Goal: Transaction & Acquisition: Purchase product/service

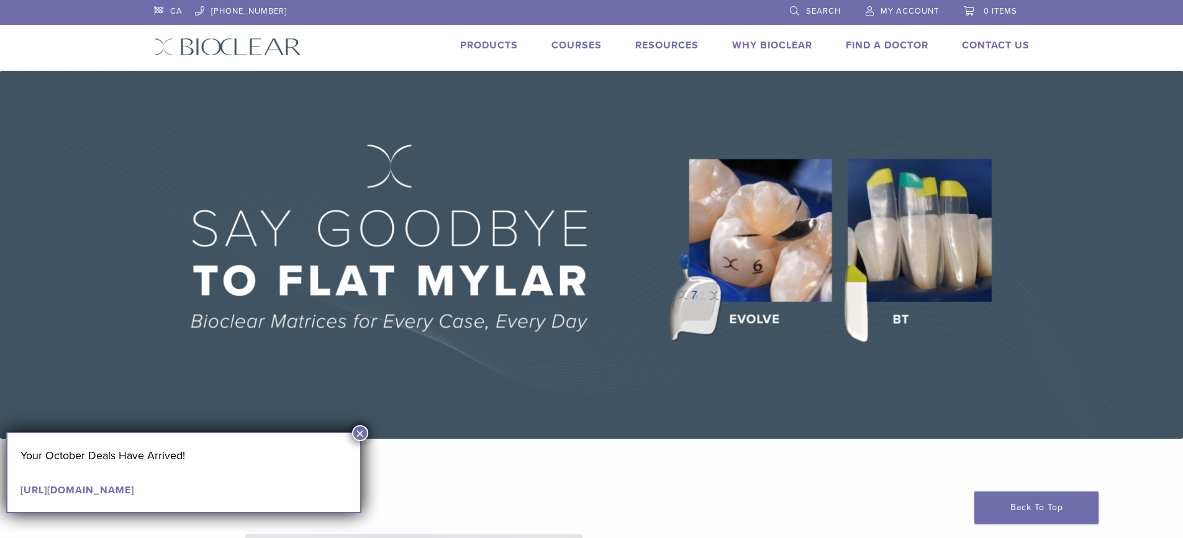
scroll to position [373, 0]
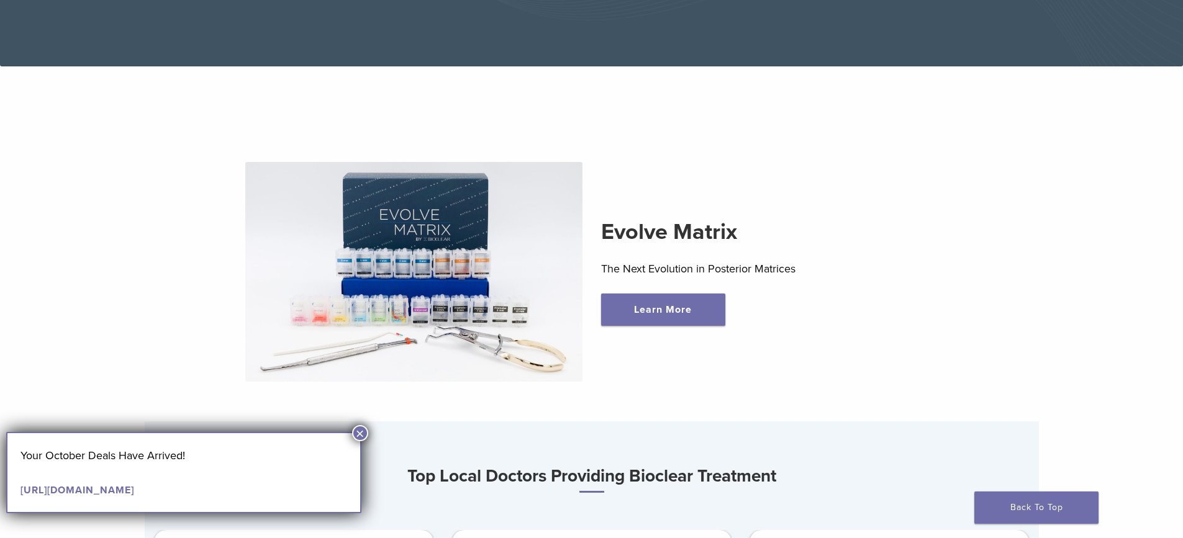
click at [356, 431] on button "×" at bounding box center [360, 433] width 16 height 16
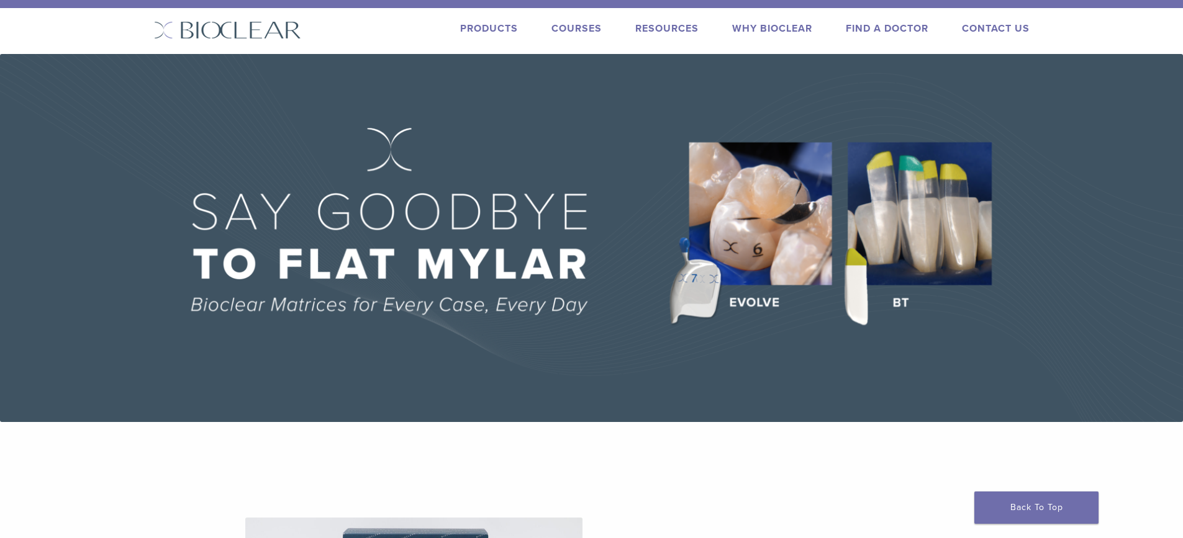
scroll to position [0, 0]
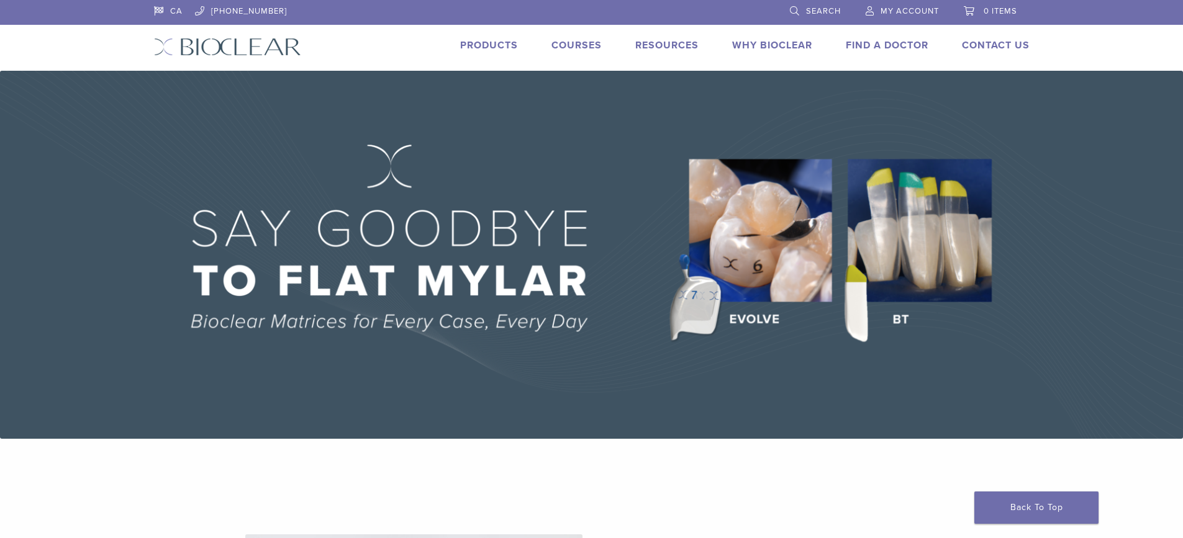
click at [492, 42] on link "Products" at bounding box center [489, 45] width 58 height 12
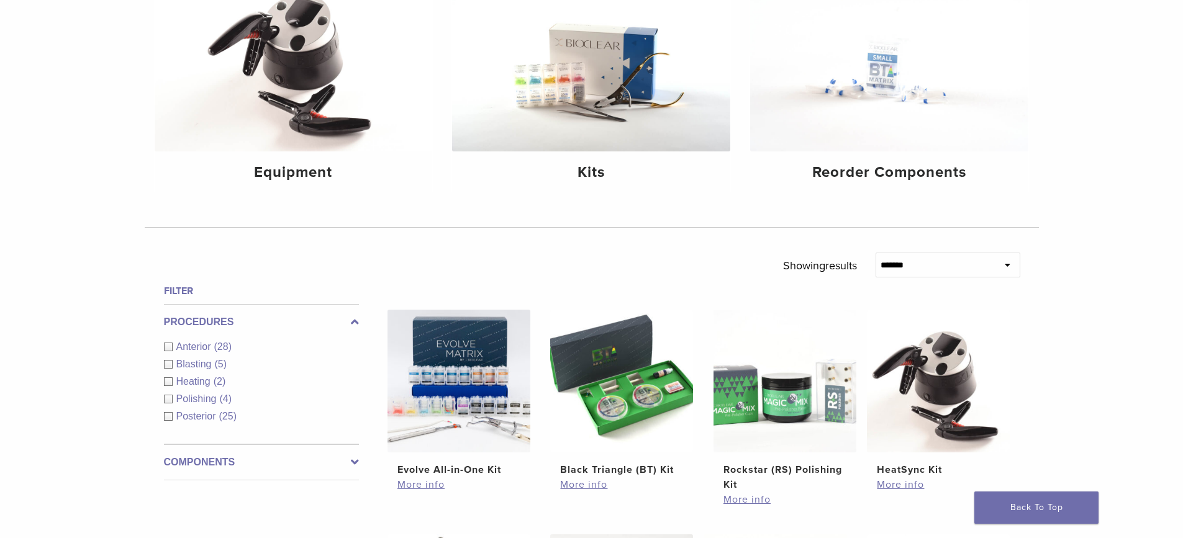
scroll to position [311, 0]
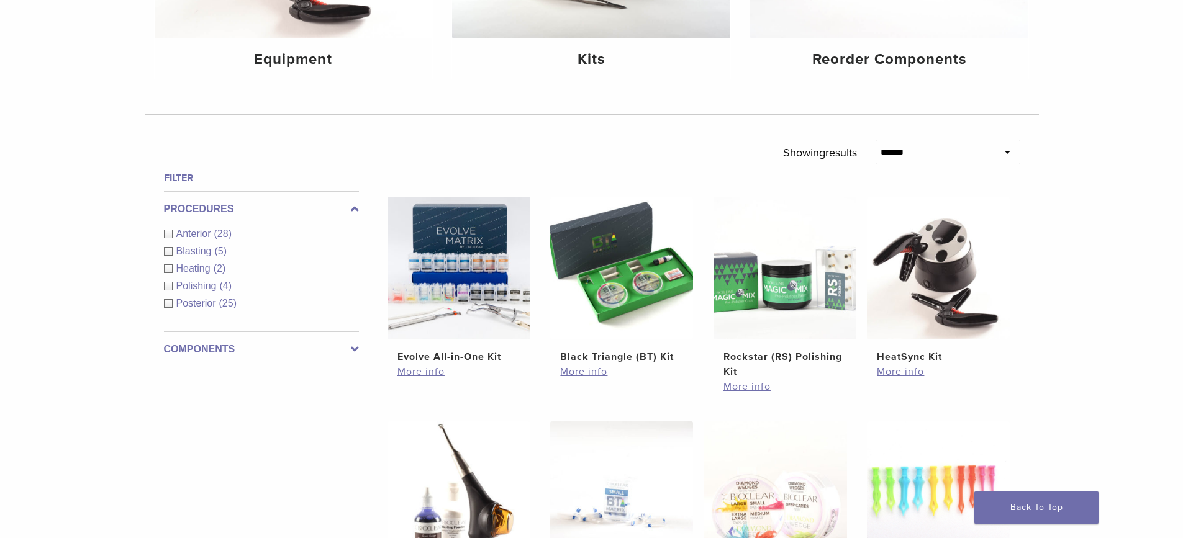
click at [201, 299] on span "Posterior" at bounding box center [197, 303] width 43 height 11
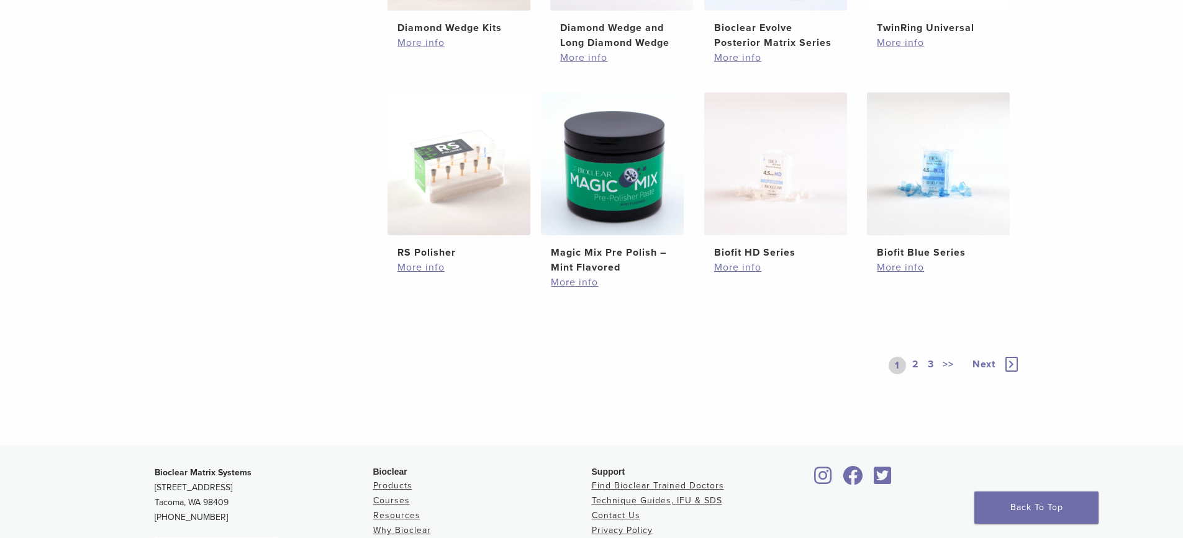
scroll to position [869, 0]
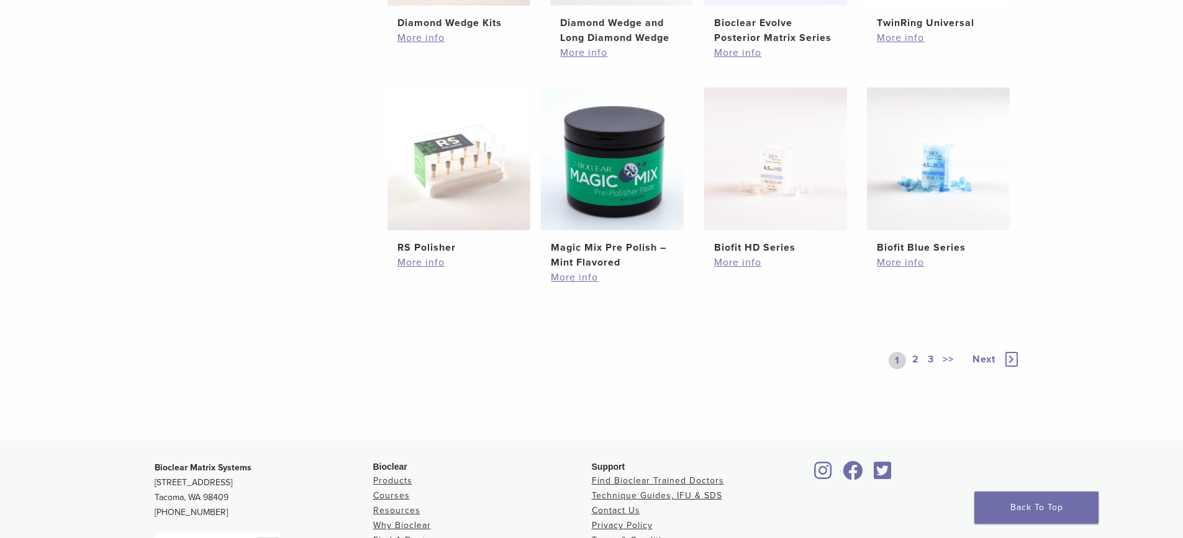
click at [916, 361] on link "2" at bounding box center [916, 360] width 12 height 17
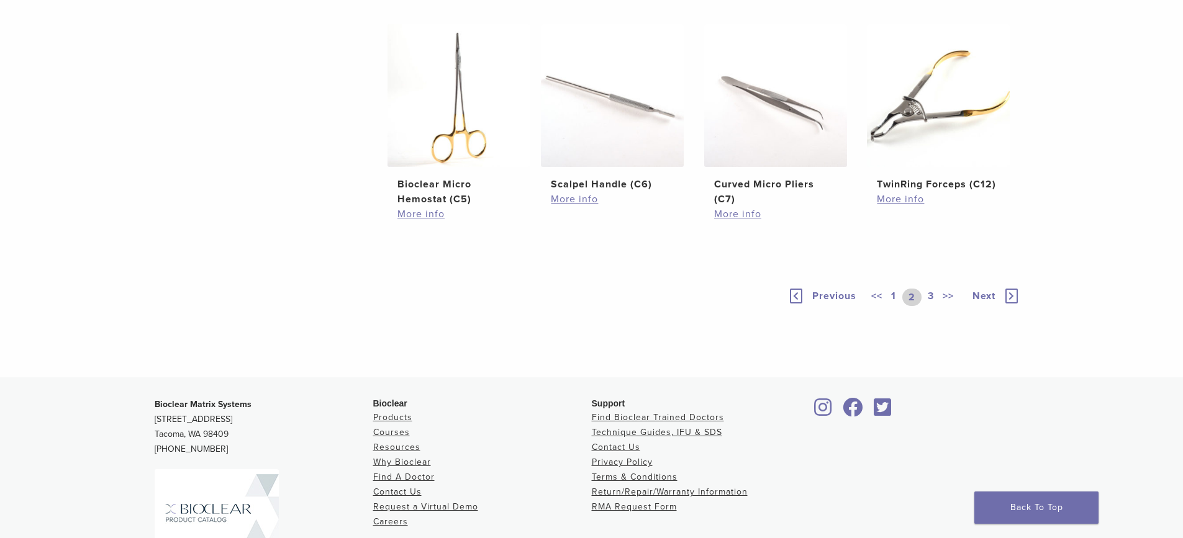
scroll to position [869, 0]
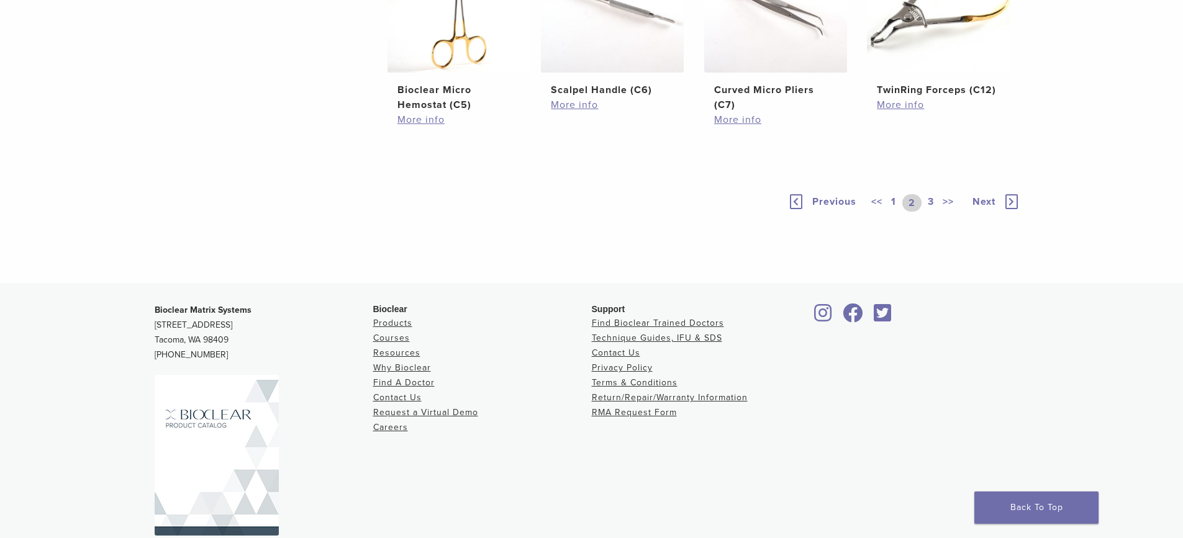
click at [932, 212] on link "3" at bounding box center [930, 202] width 11 height 17
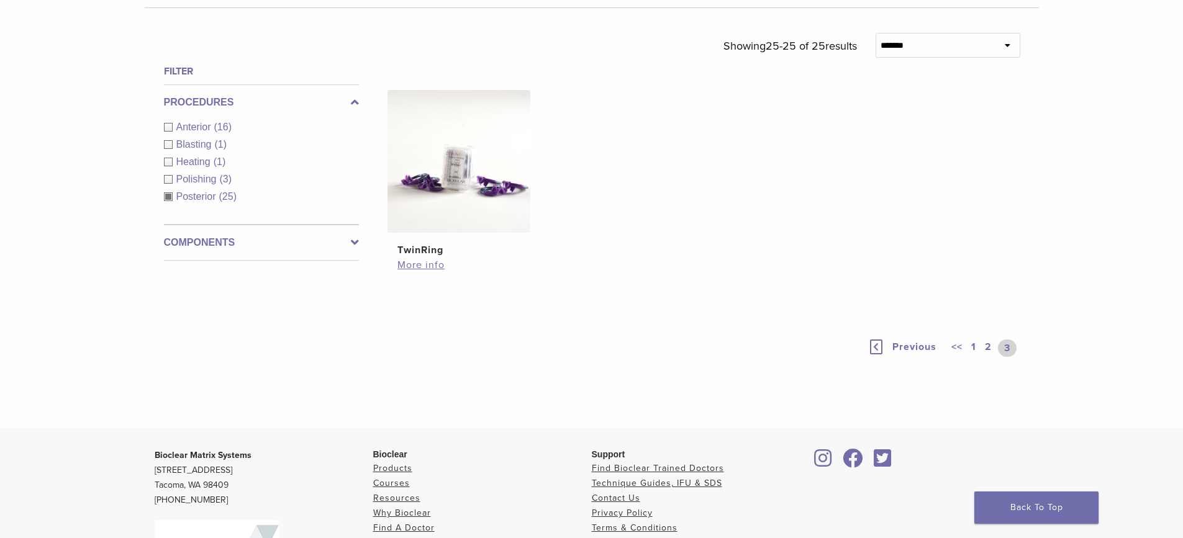
scroll to position [418, 0]
click at [974, 345] on link "1" at bounding box center [974, 347] width 10 height 17
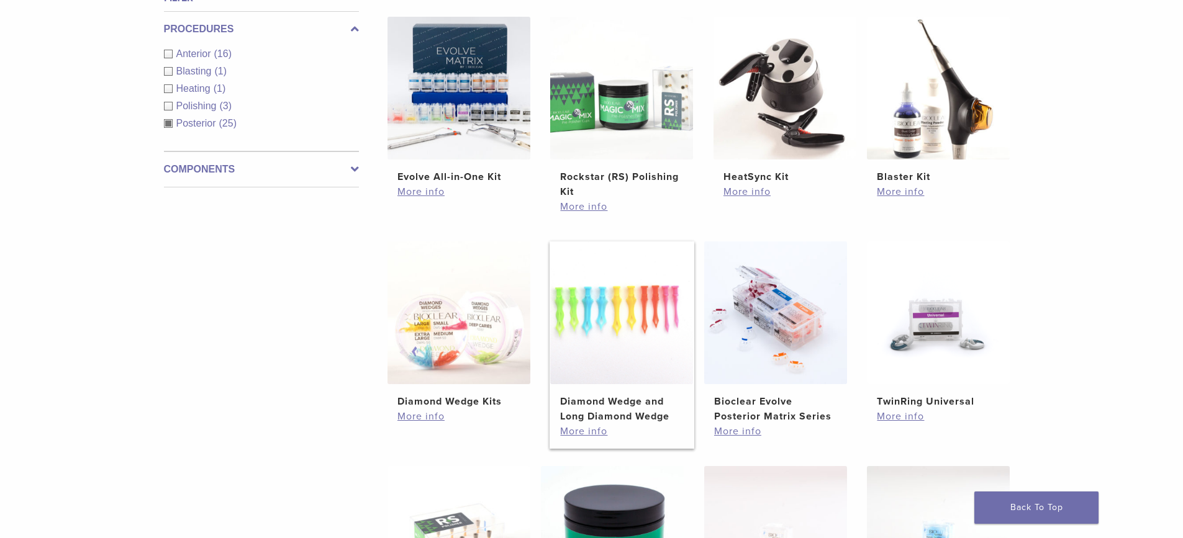
scroll to position [604, 0]
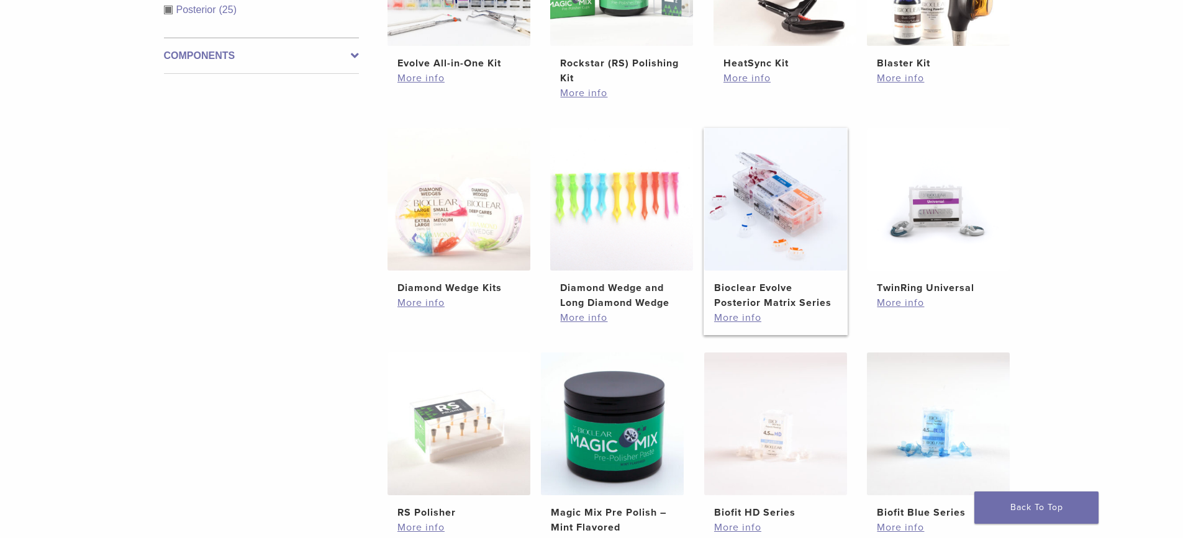
click at [786, 188] on img at bounding box center [775, 199] width 143 height 143
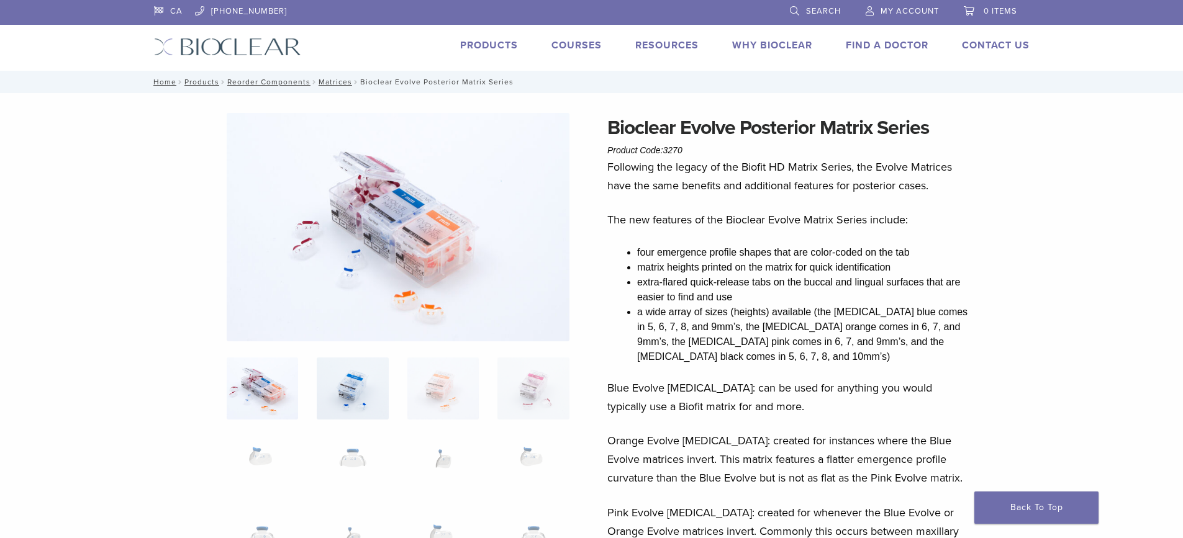
click at [340, 397] on img at bounding box center [352, 389] width 71 height 62
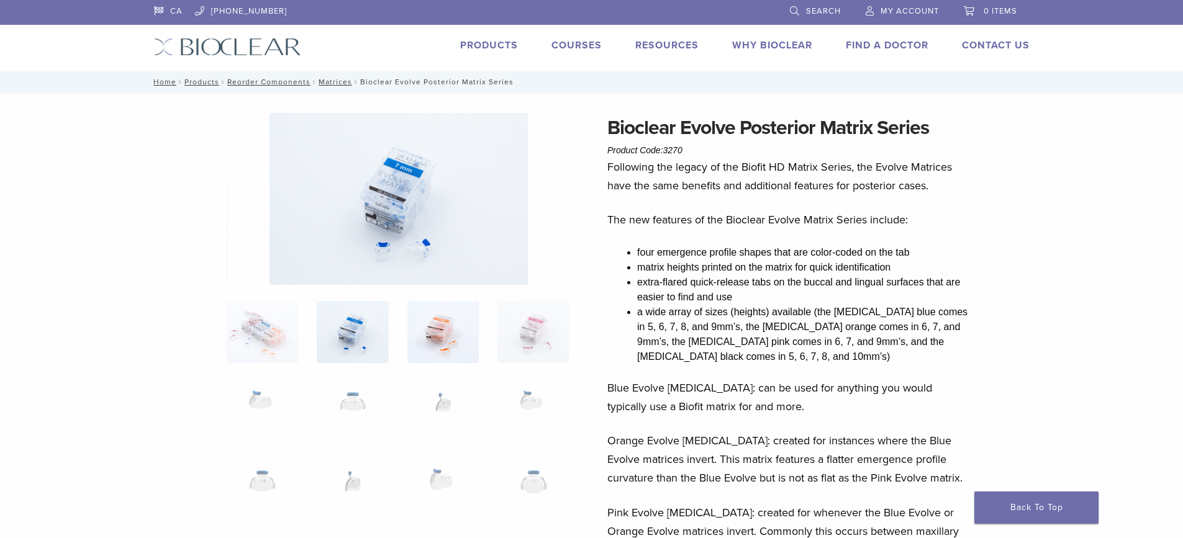
click at [434, 341] on img at bounding box center [442, 332] width 71 height 62
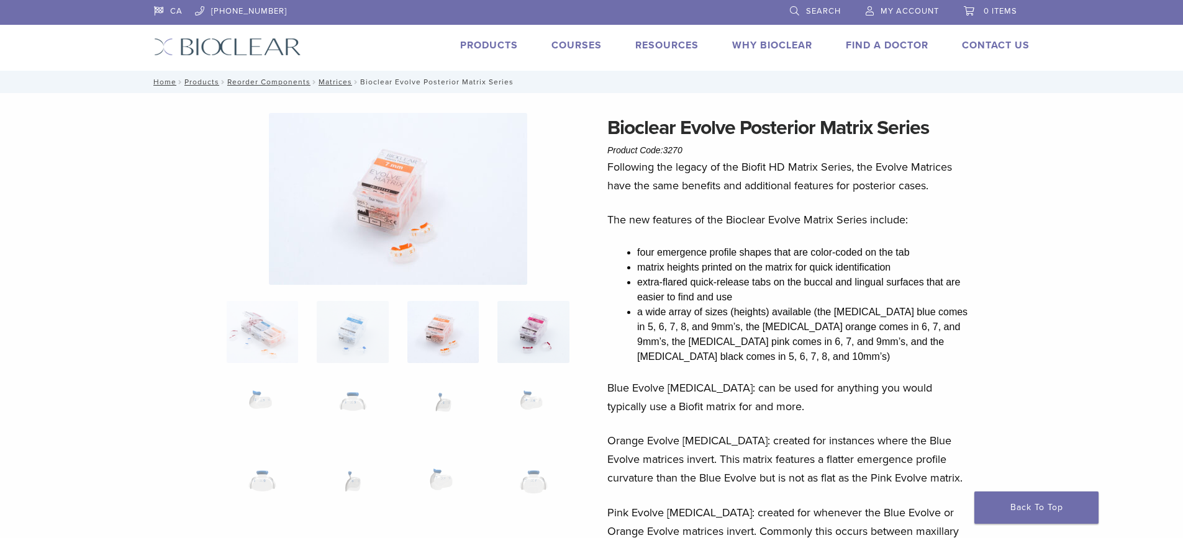
click at [523, 328] on img at bounding box center [532, 332] width 71 height 62
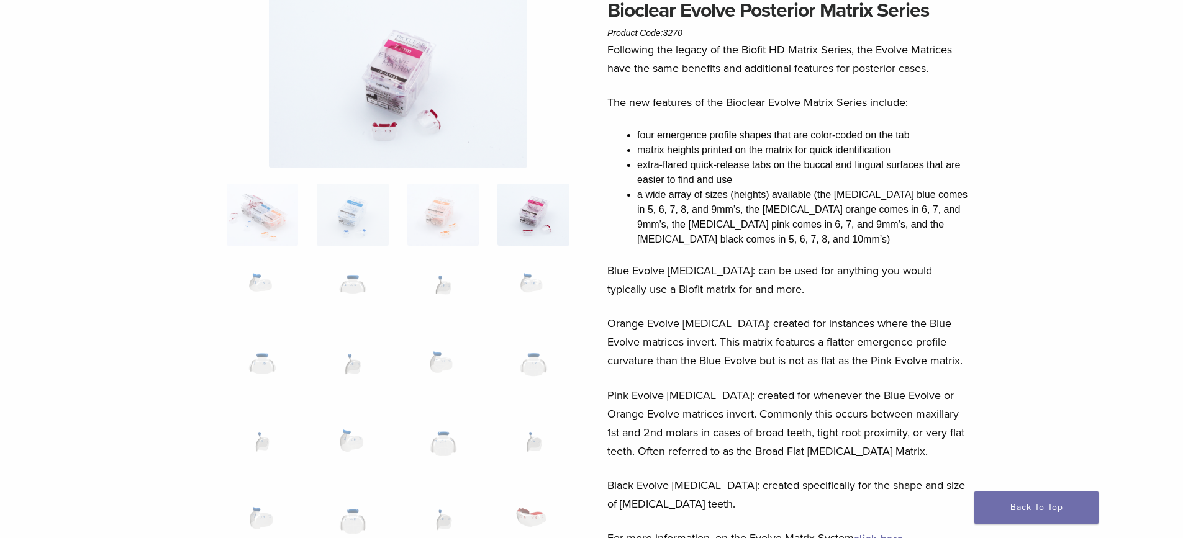
scroll to position [311, 0]
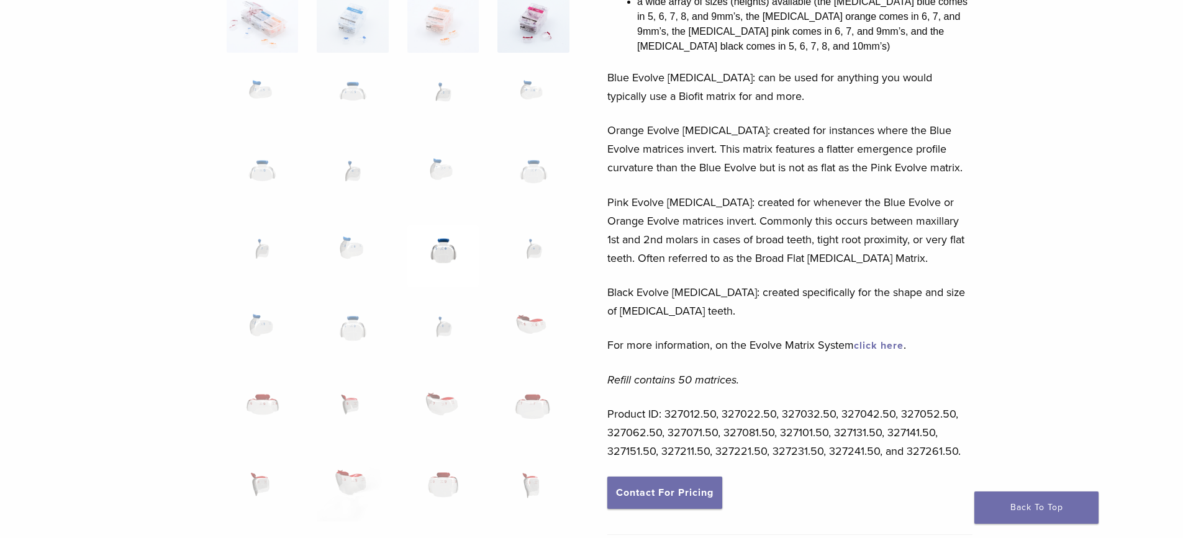
click at [436, 258] on img at bounding box center [442, 256] width 71 height 62
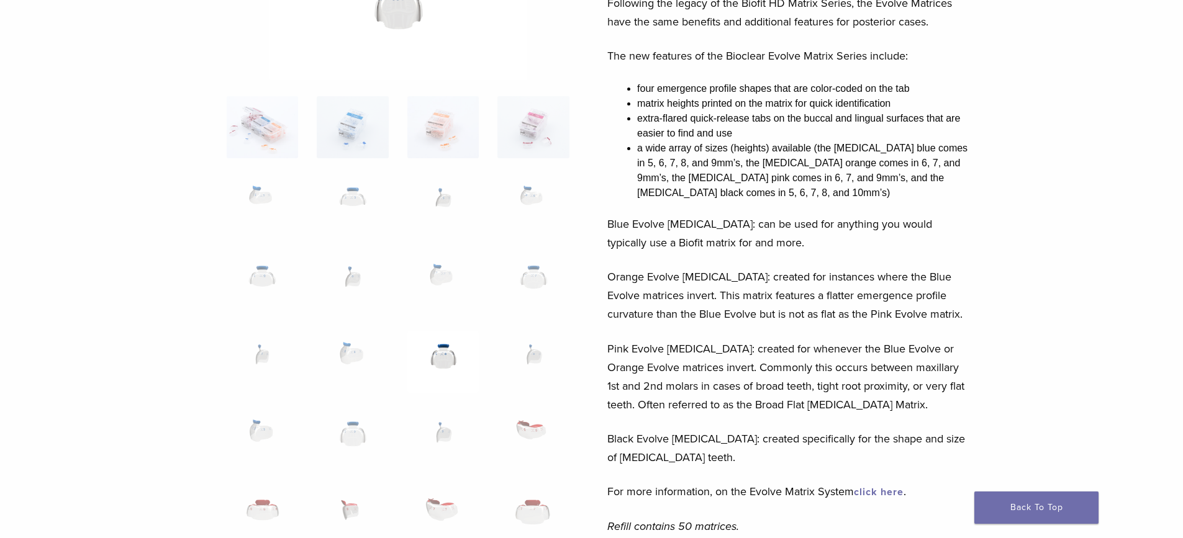
scroll to position [373, 0]
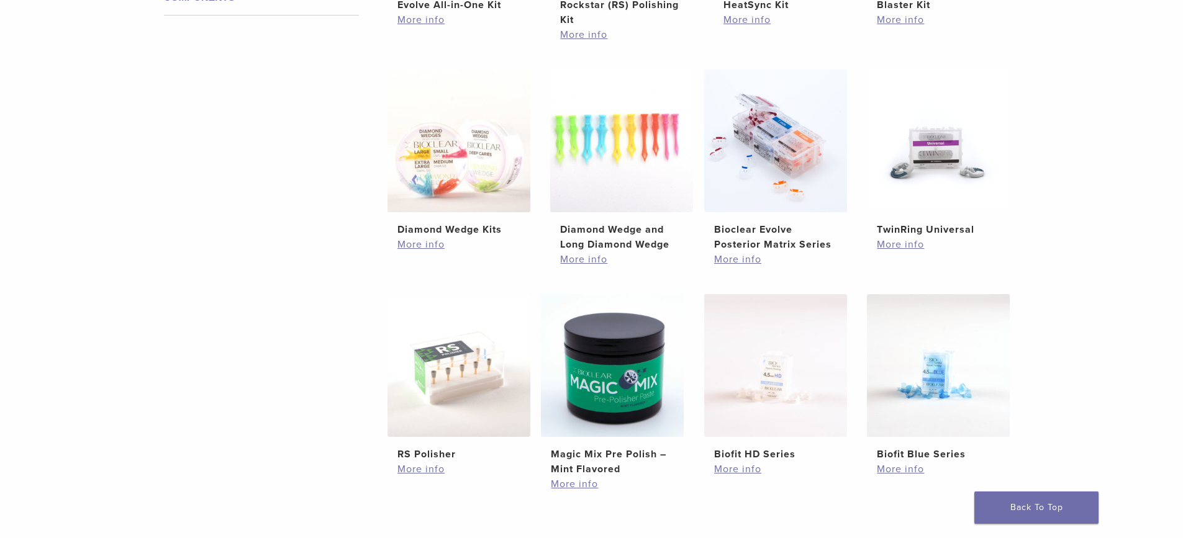
scroll to position [791, 0]
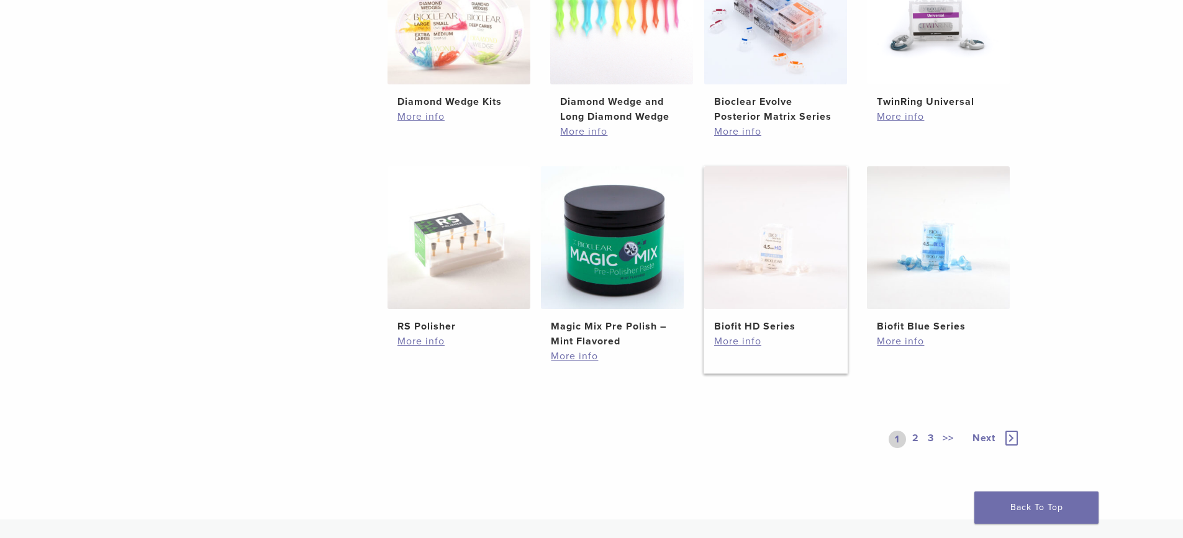
click at [772, 291] on img at bounding box center [775, 237] width 143 height 143
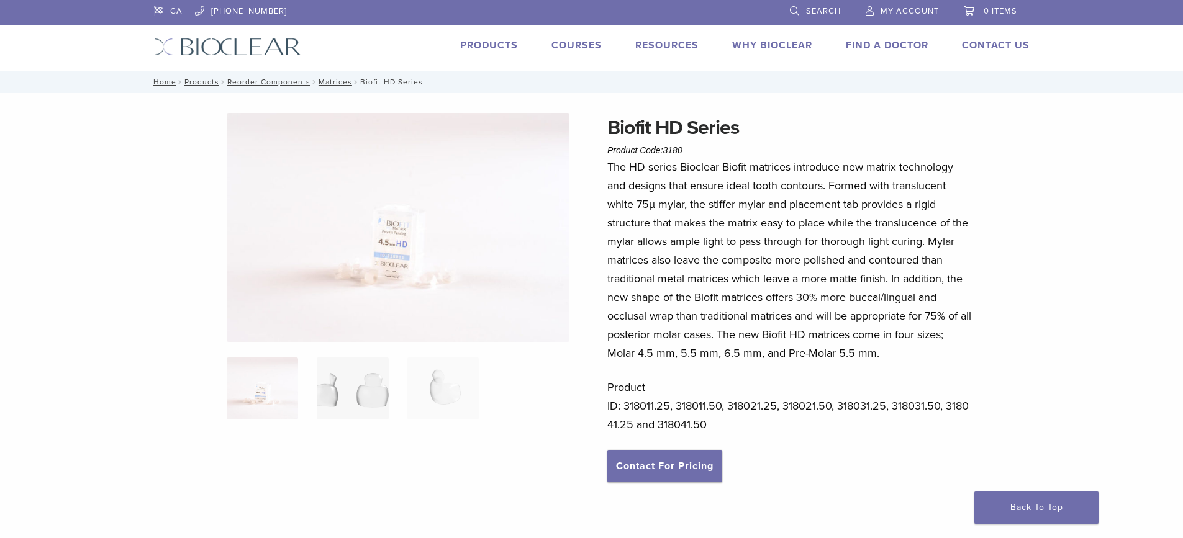
click at [348, 385] on img at bounding box center [352, 389] width 71 height 62
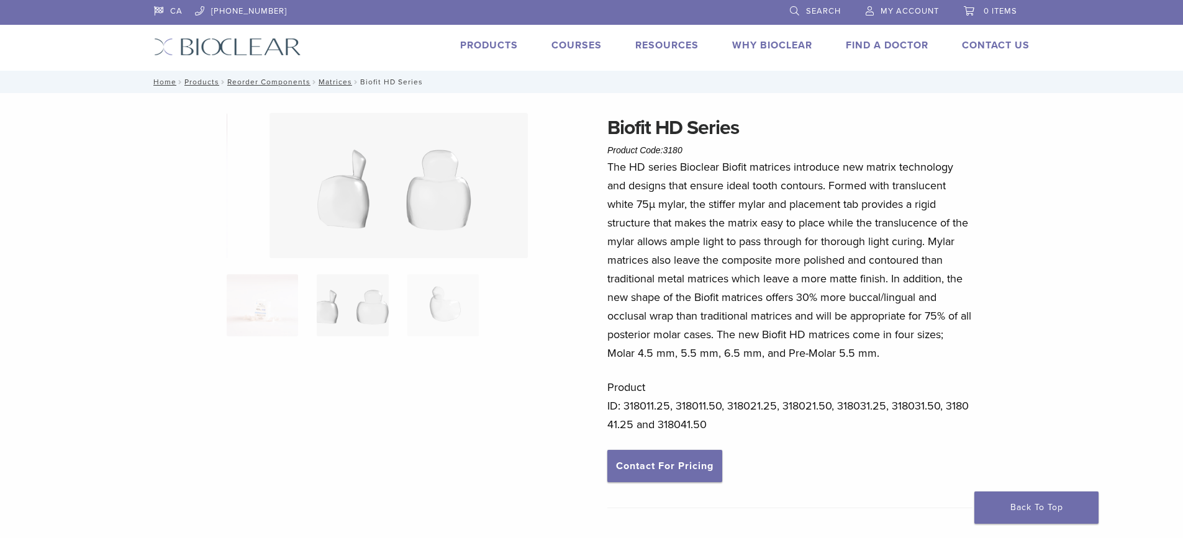
click at [394, 309] on ol at bounding box center [397, 314] width 361 height 78
click at [383, 311] on img at bounding box center [352, 306] width 71 height 62
click at [440, 304] on img at bounding box center [442, 306] width 71 height 62
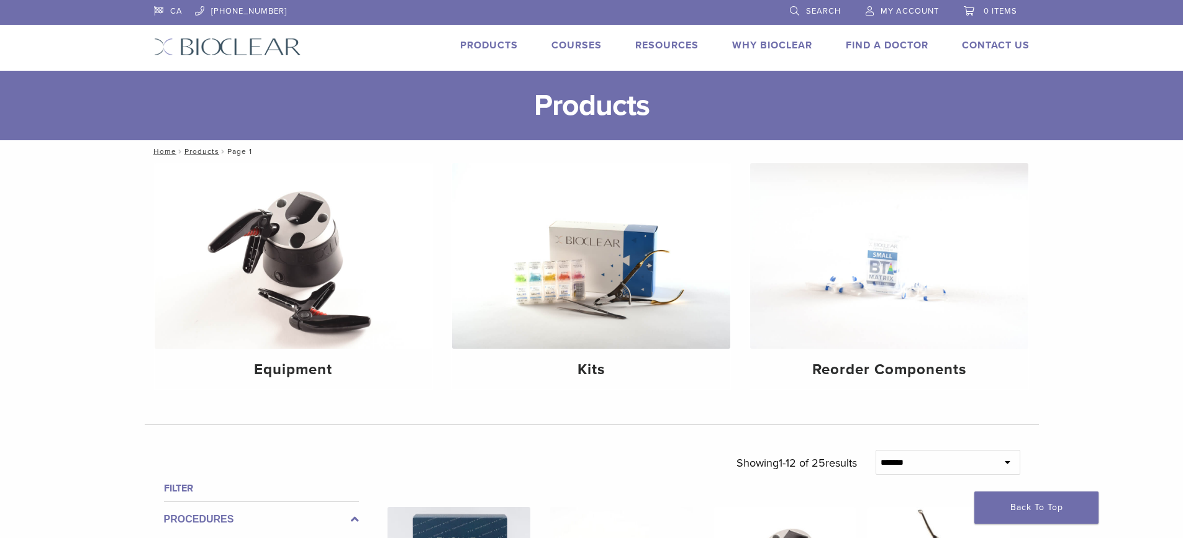
scroll to position [791, 0]
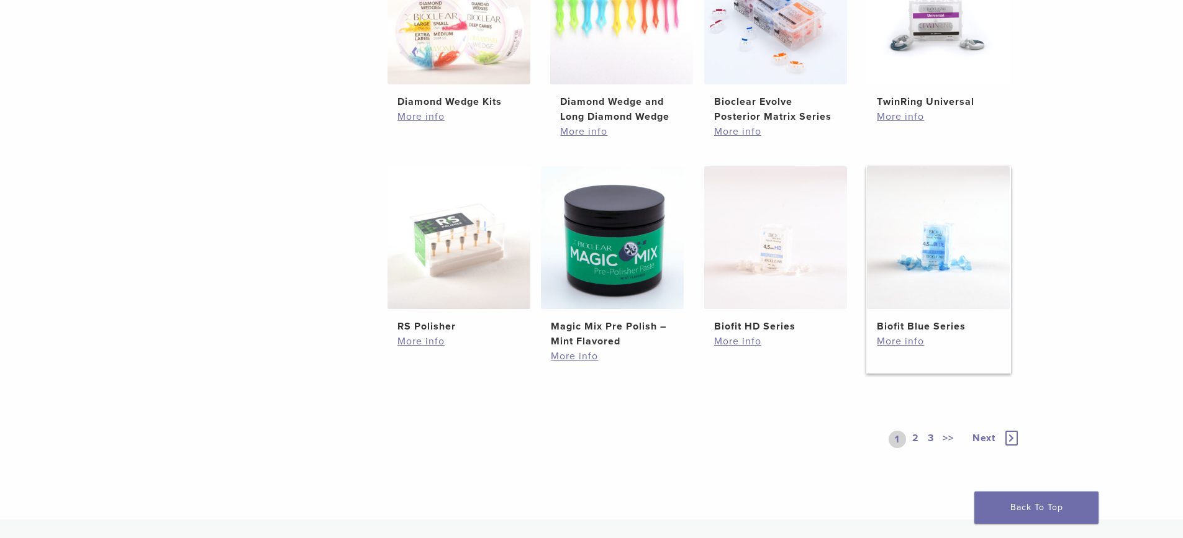
click at [951, 231] on img at bounding box center [938, 237] width 143 height 143
